Goal: Task Accomplishment & Management: Use online tool/utility

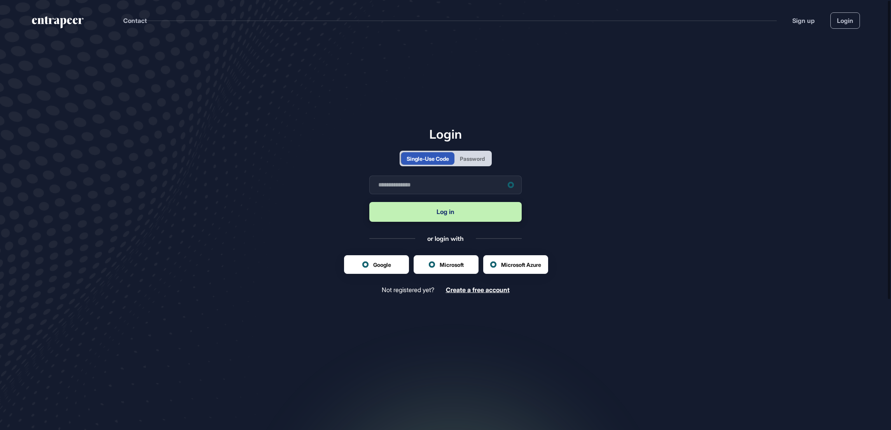
scroll to position [0, 0]
click at [469, 159] on div "Password" at bounding box center [472, 159] width 25 height 8
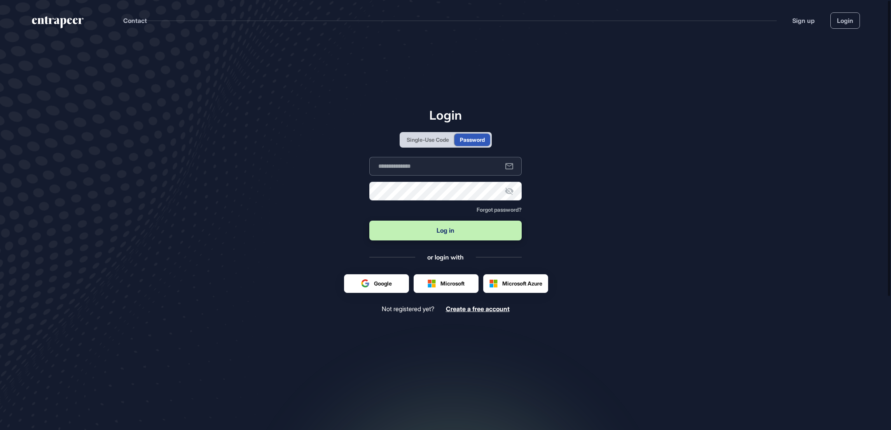
click at [449, 173] on input "text" at bounding box center [445, 166] width 152 height 19
type input "**********"
click at [454, 233] on button "Log in" at bounding box center [445, 231] width 152 height 20
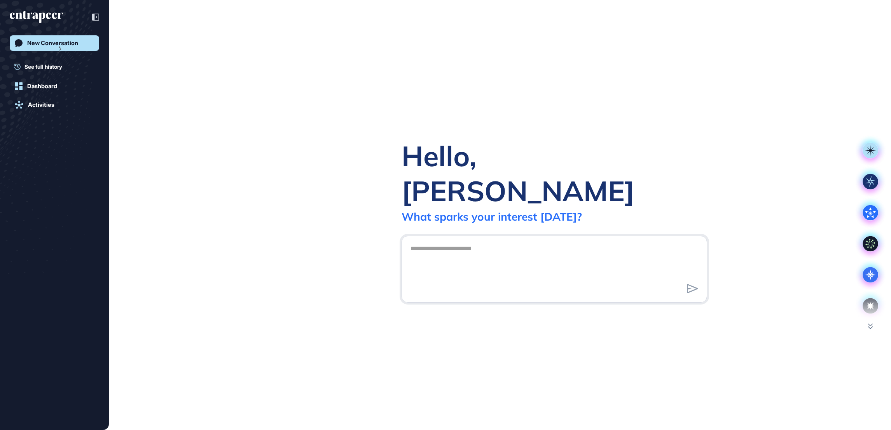
scroll to position [0, 0]
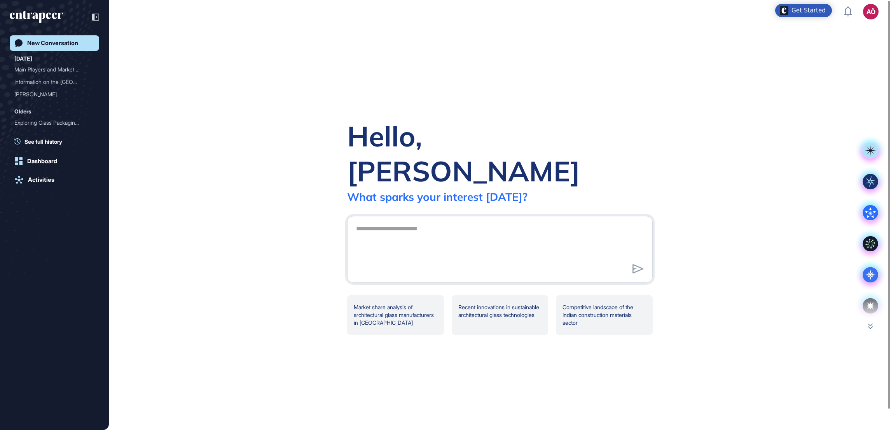
click at [436, 221] on textarea at bounding box center [499, 248] width 297 height 54
